Goal: Task Accomplishment & Management: Manage account settings

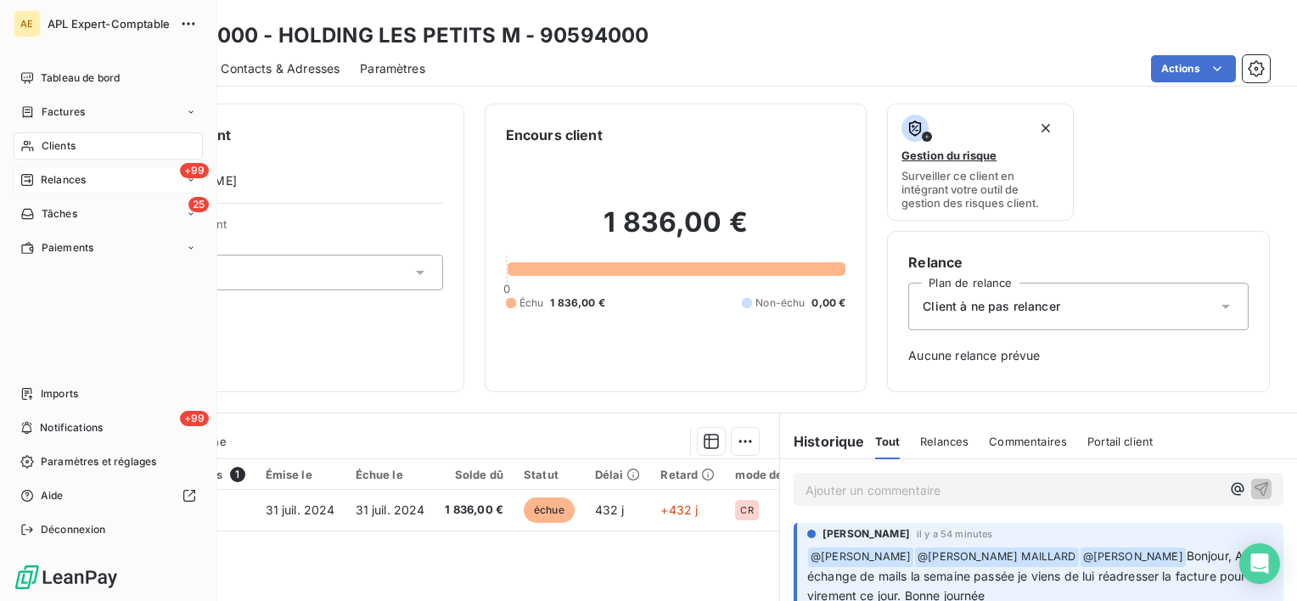
click at [43, 177] on span "Relances" at bounding box center [63, 179] width 45 height 15
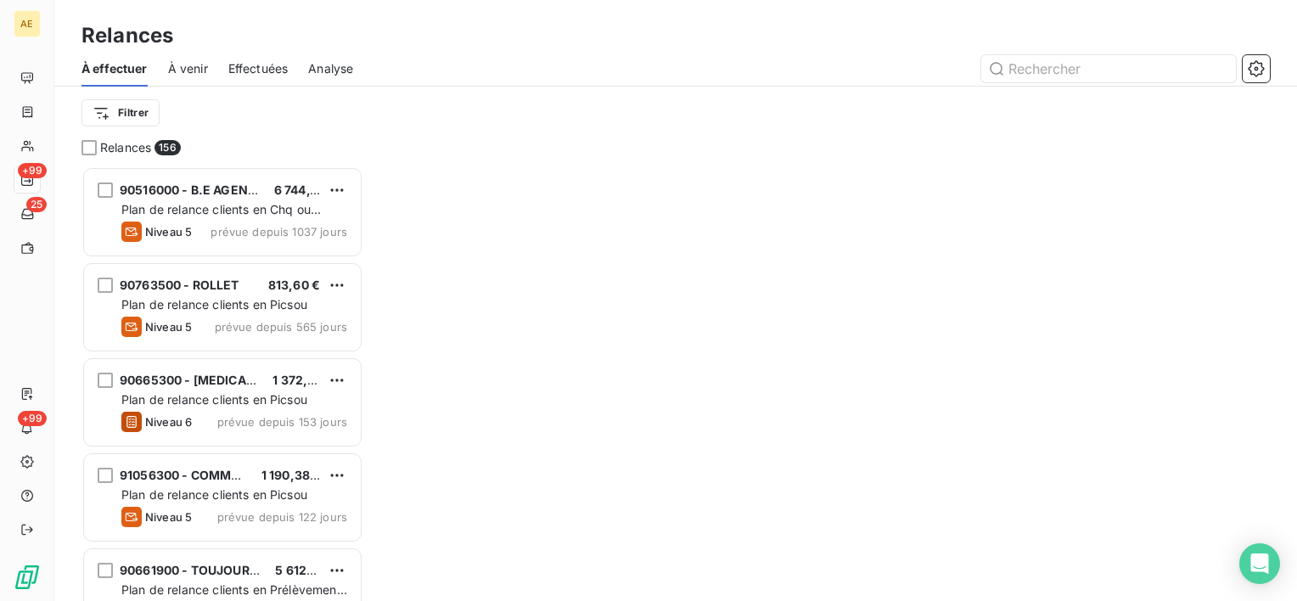
scroll to position [421, 268]
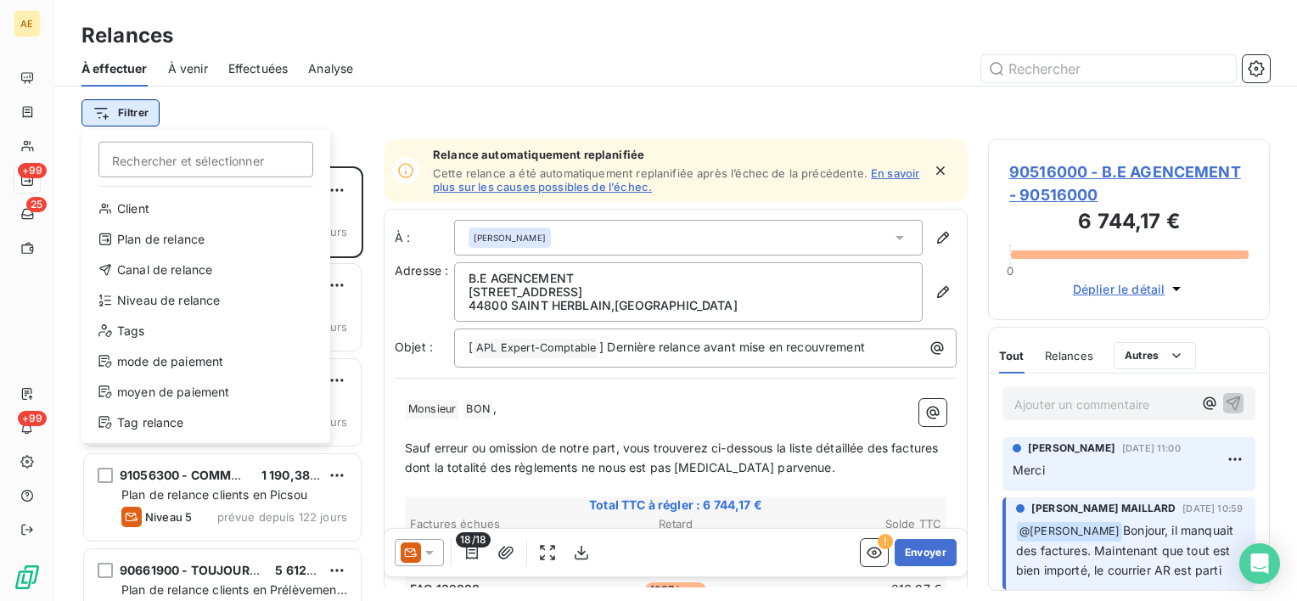
click at [132, 119] on html "AE +99 25 +99 Relances À effectuer À venir Effectuées Analyse Filtrer Recherche…" at bounding box center [648, 300] width 1297 height 601
click at [177, 302] on div "Niveau de relance" at bounding box center [205, 300] width 235 height 27
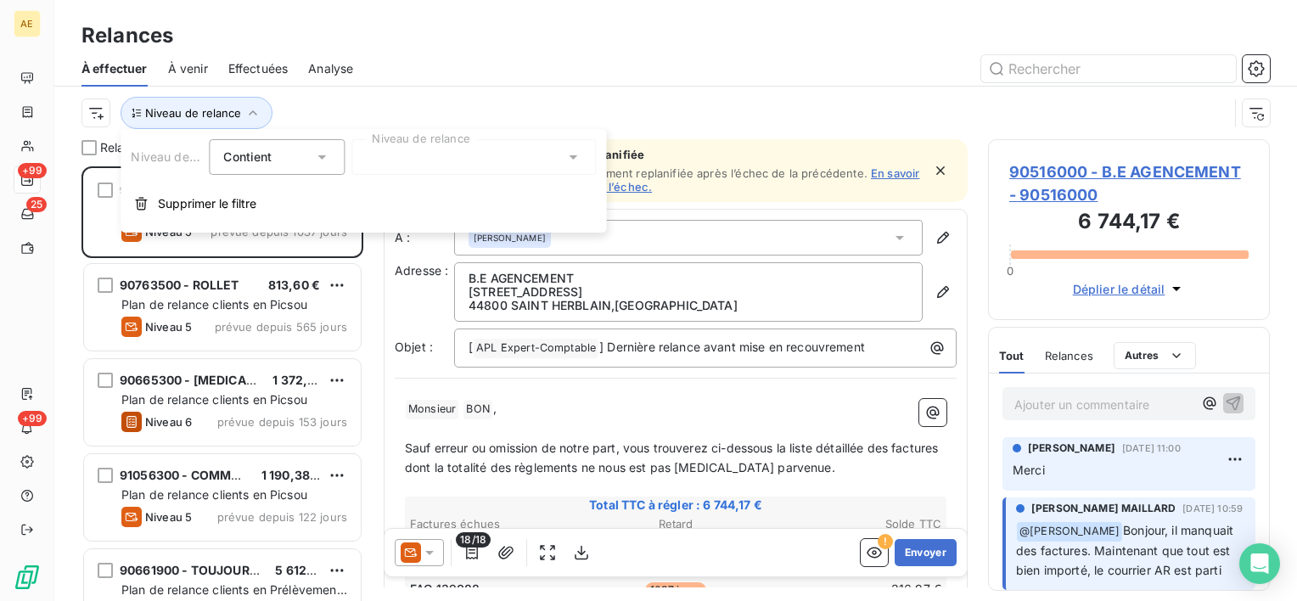
click at [497, 159] on div at bounding box center [473, 157] width 244 height 36
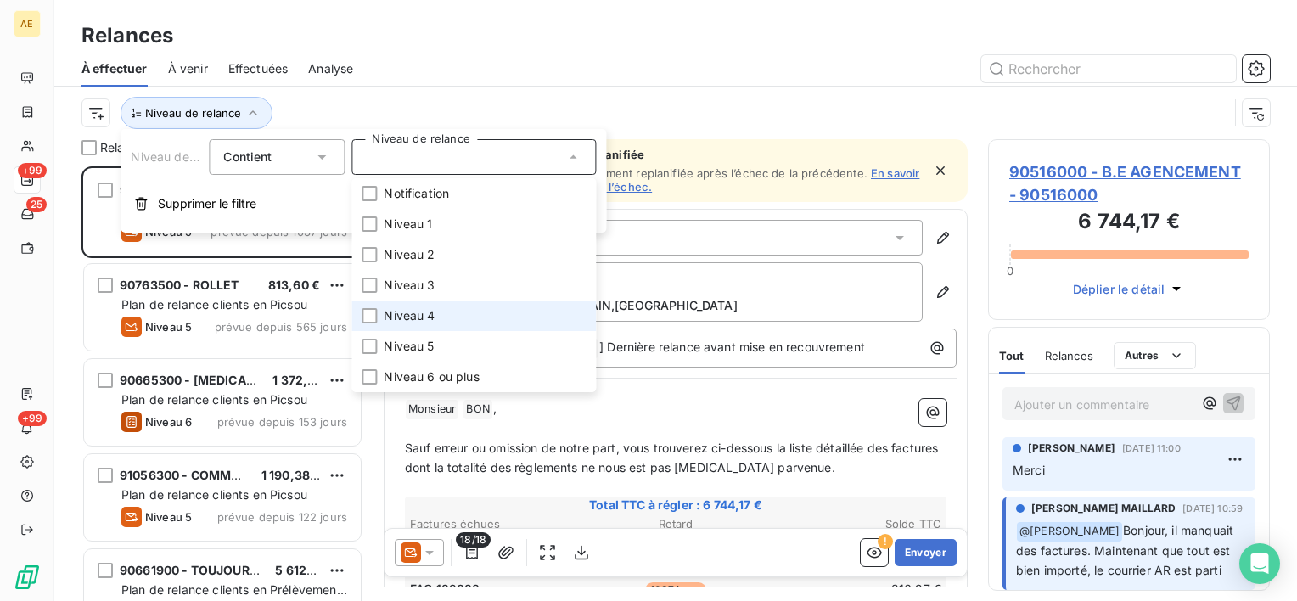
click at [435, 304] on li "Niveau 4" at bounding box center [473, 315] width 244 height 31
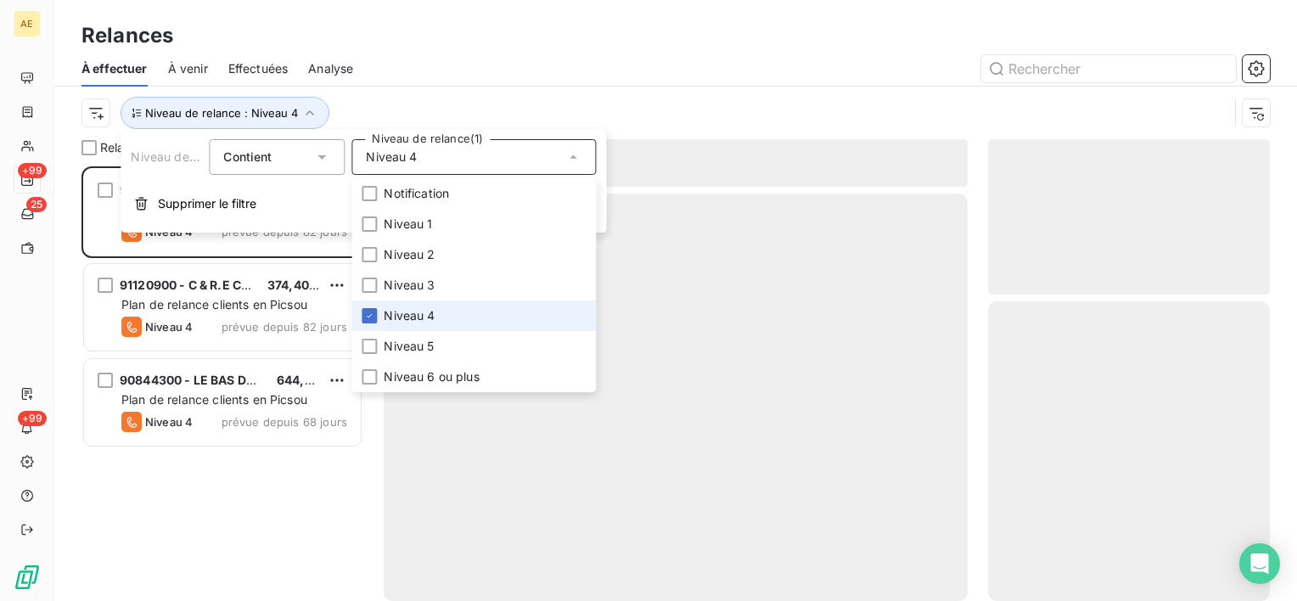
scroll to position [421, 268]
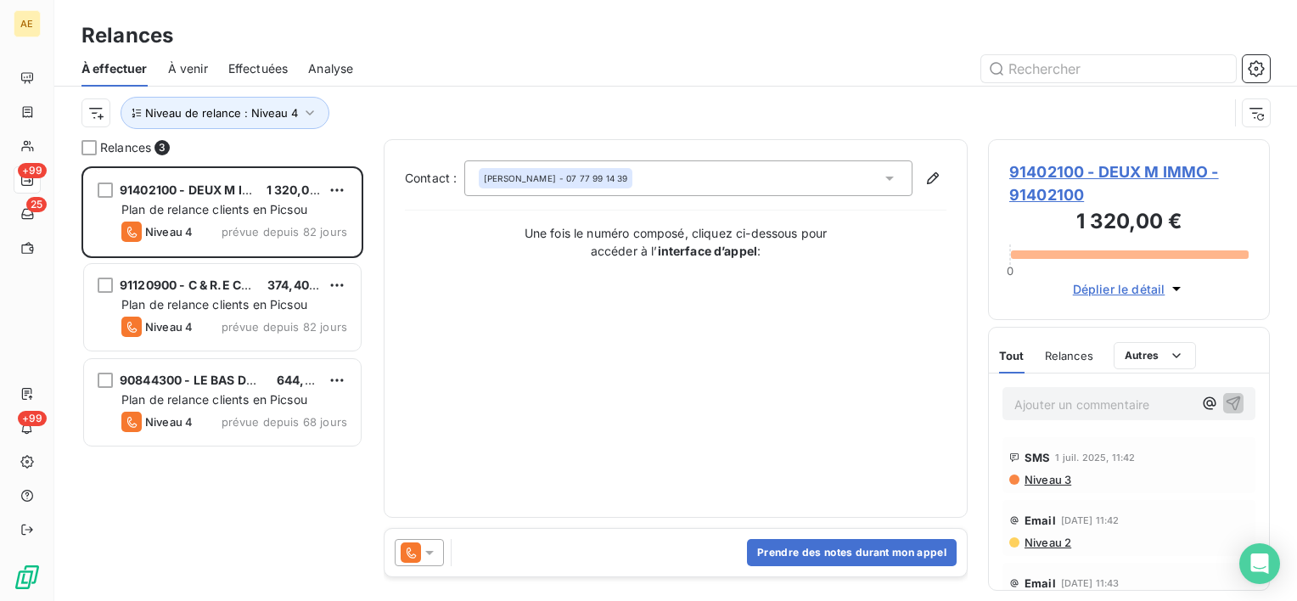
click at [502, 81] on div at bounding box center [821, 68] width 896 height 27
